Goal: Find specific page/section

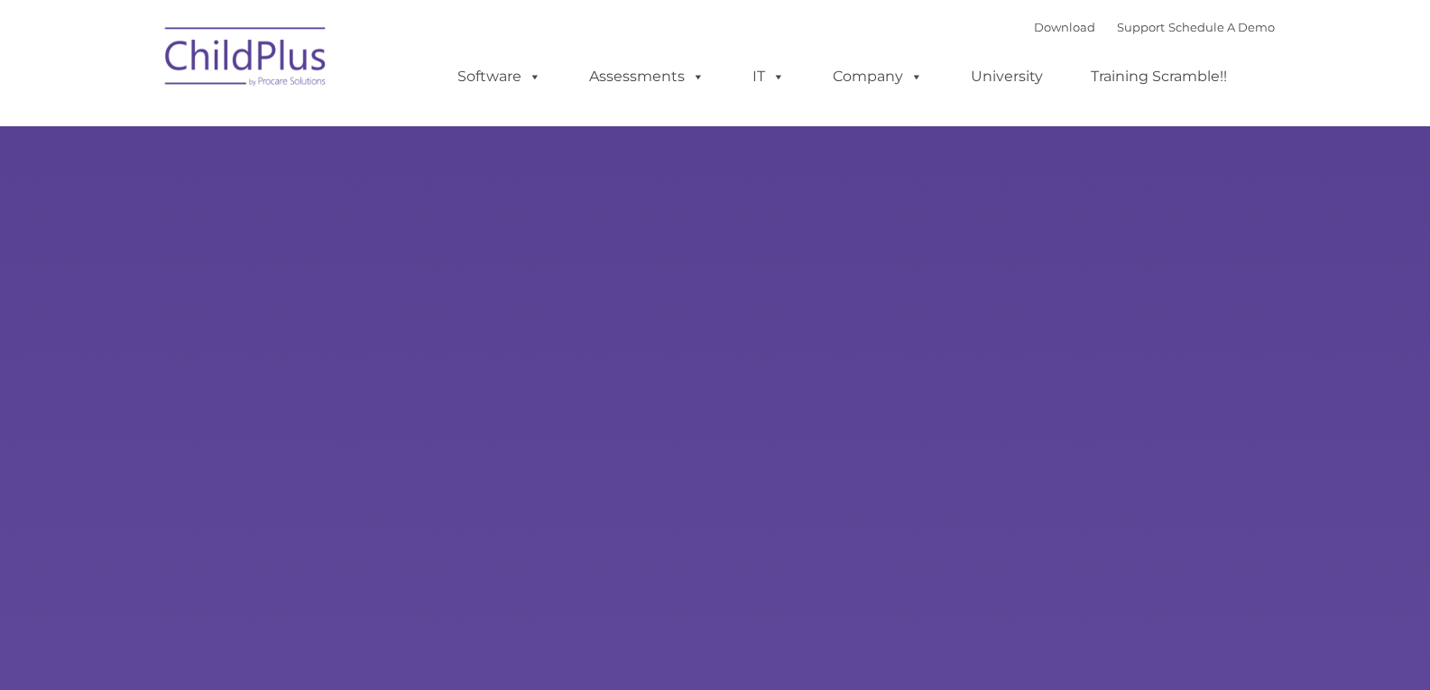
scroll to position [4, 0]
select select "MEDIUM"
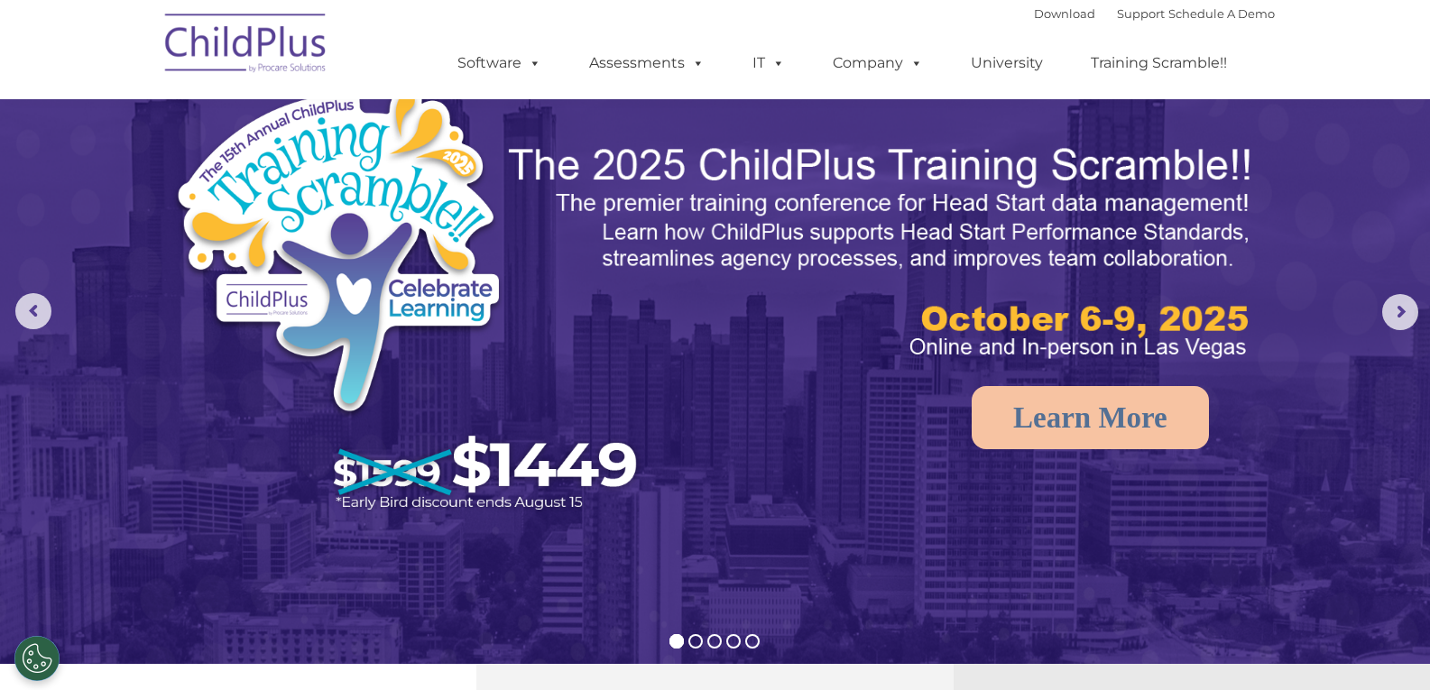
scroll to position [0, 0]
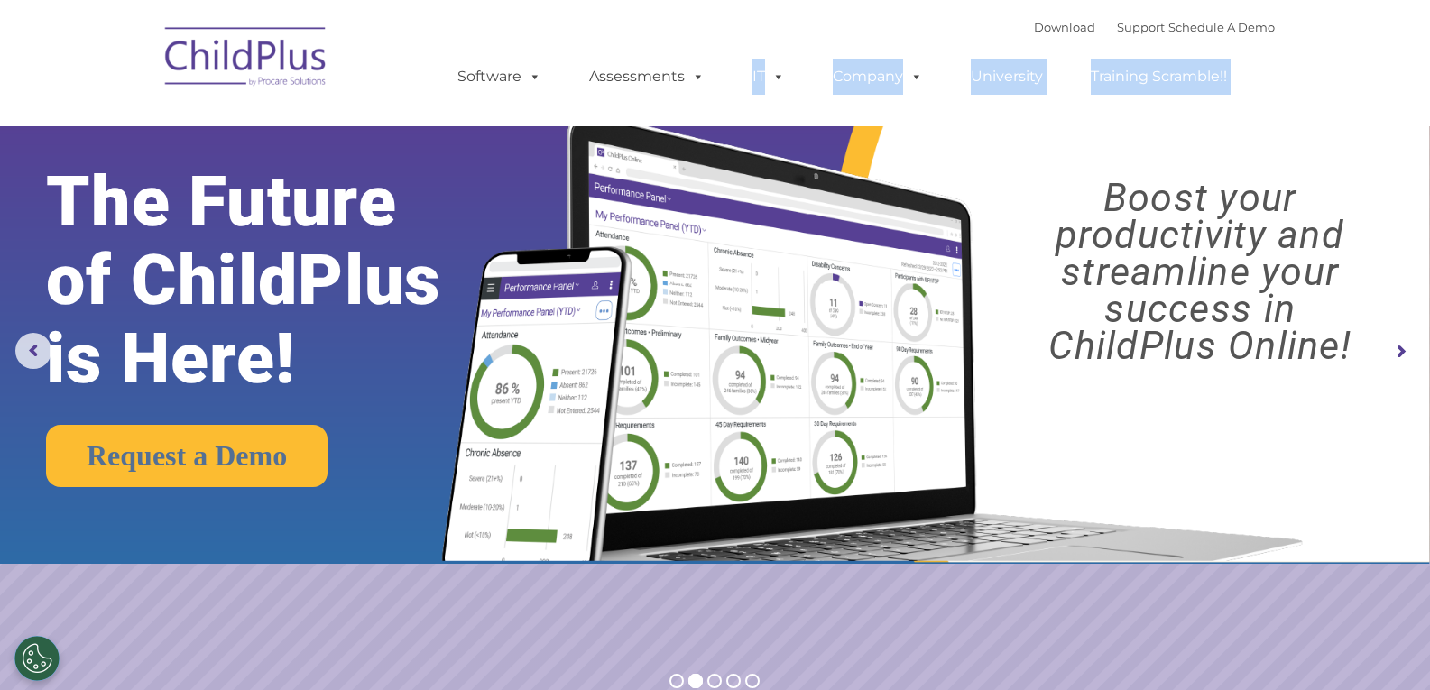
drag, startPoint x: 729, startPoint y: 53, endPoint x: 620, endPoint y: -4, distance: 123.1
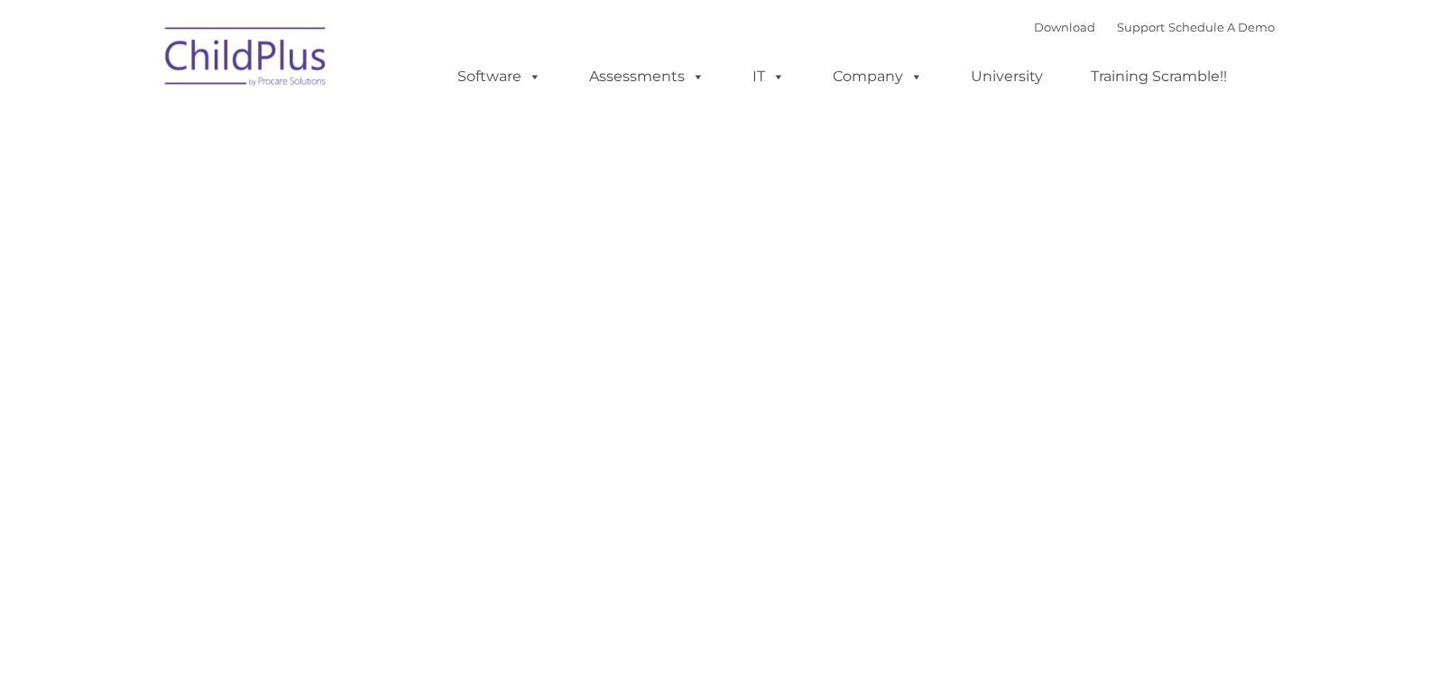
type input ""
